Goal: Information Seeking & Learning: Learn about a topic

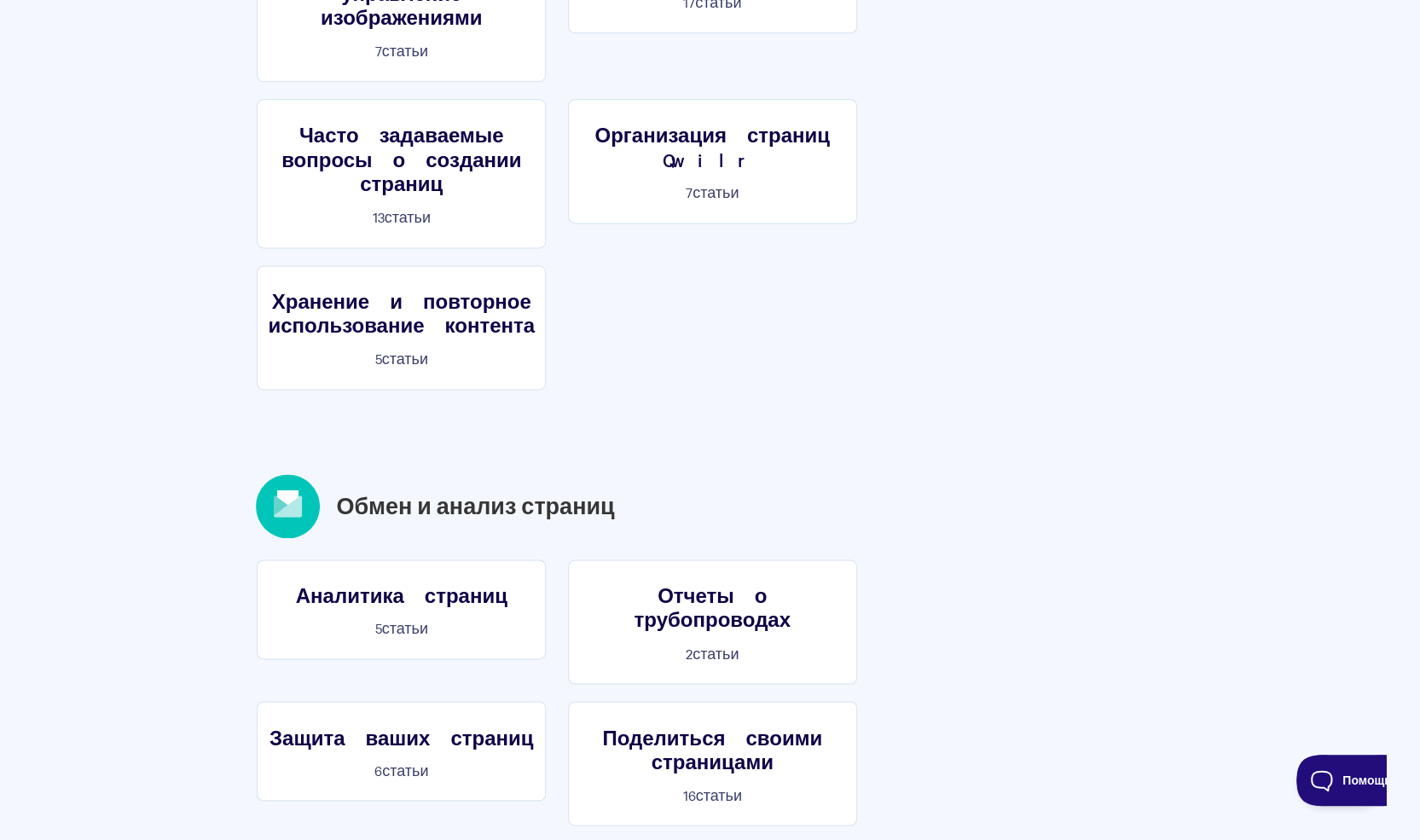
scroll to position [1535, 0]
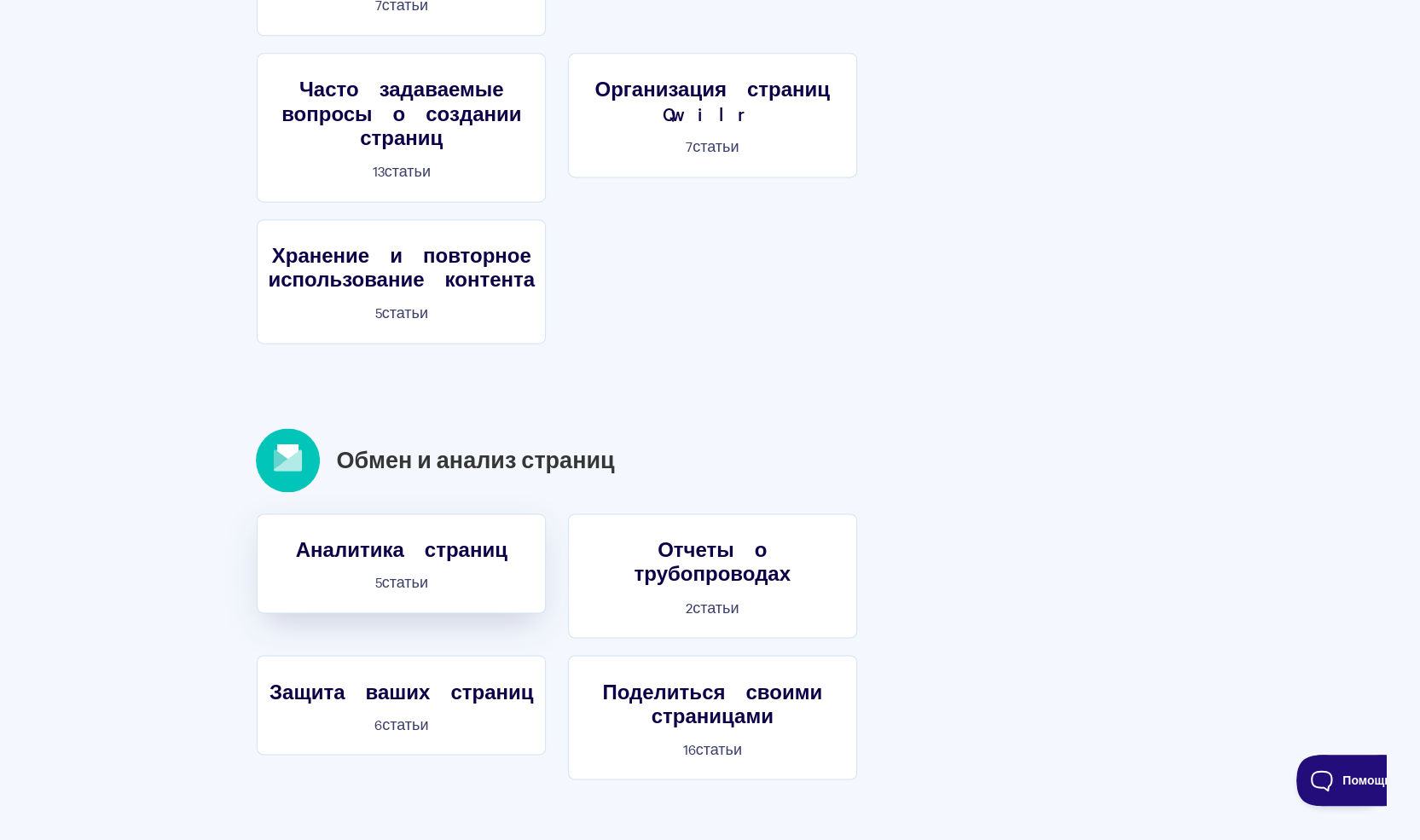
click at [378, 537] on font "Аналитика страниц" at bounding box center [401, 549] width 212 height 24
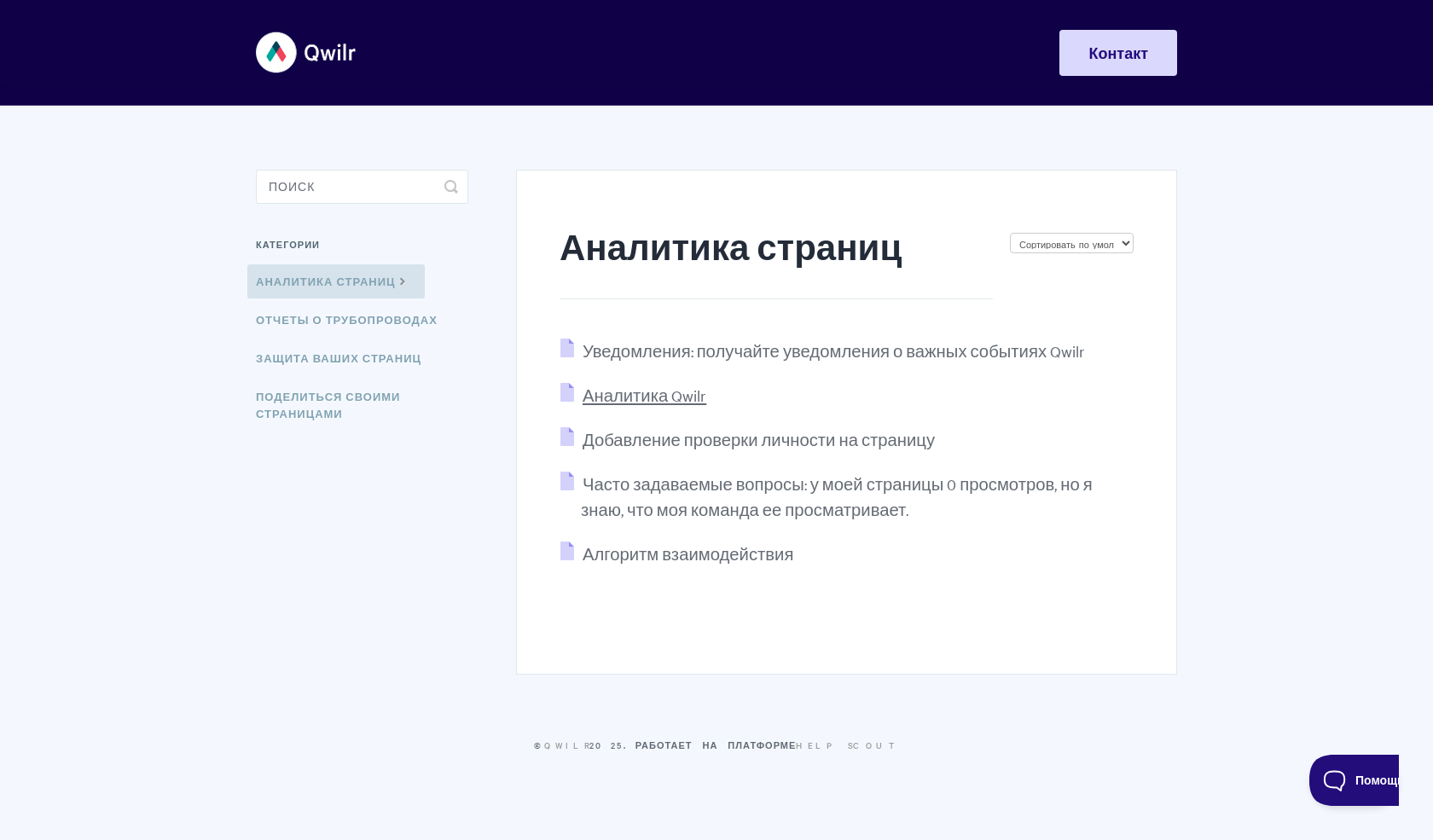
click at [655, 395] on font "Аналитика Qwilr" at bounding box center [645, 395] width 124 height 19
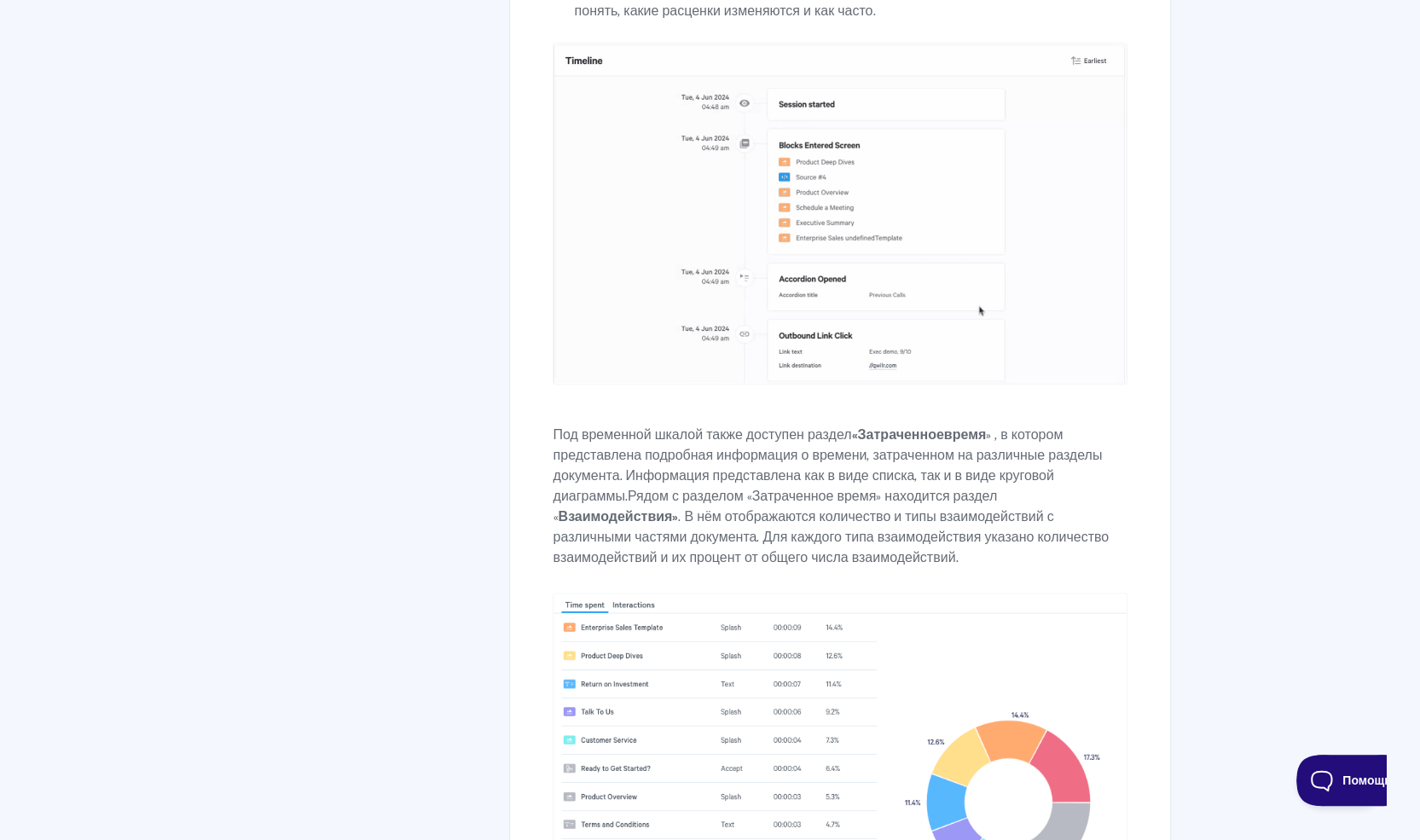
scroll to position [4242, 0]
